Goal: Task Accomplishment & Management: Use online tool/utility

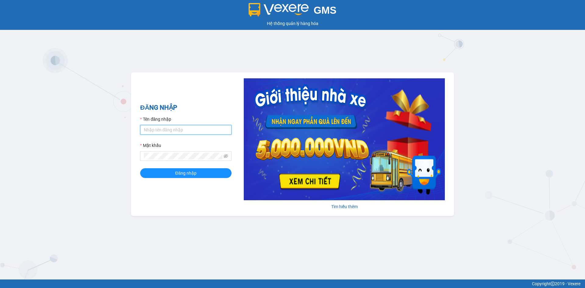
click at [157, 132] on input "Tên đăng nhập" at bounding box center [185, 130] width 91 height 10
type input "lthien.thoidai"
click at [186, 174] on span "Đăng nhập" at bounding box center [185, 173] width 21 height 7
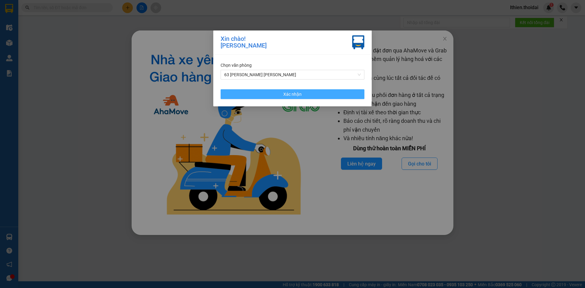
click at [275, 95] on button "Xác nhận" at bounding box center [293, 94] width 144 height 10
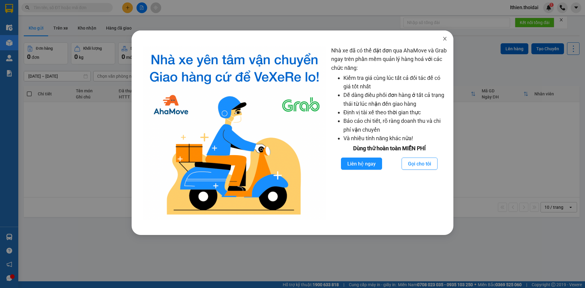
click at [445, 38] on icon "close" at bounding box center [445, 38] width 5 height 5
